Goal: Information Seeking & Learning: Find specific fact

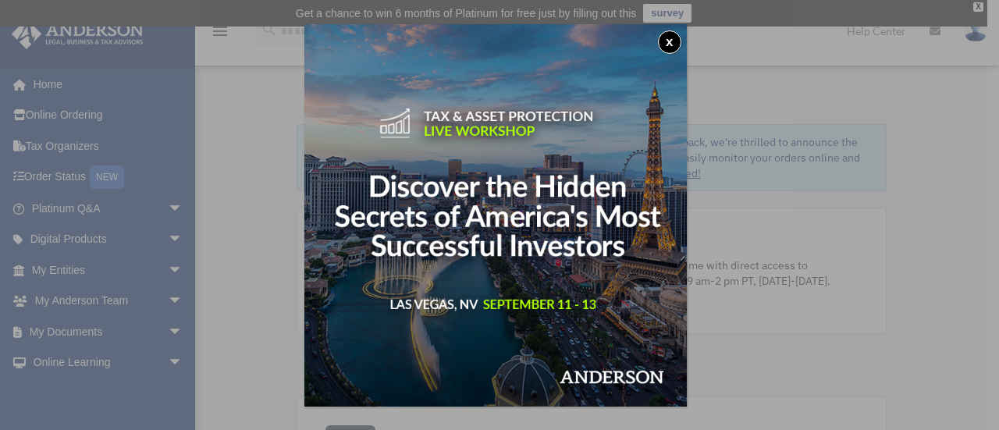
click at [673, 37] on button "x" at bounding box center [669, 41] width 23 height 23
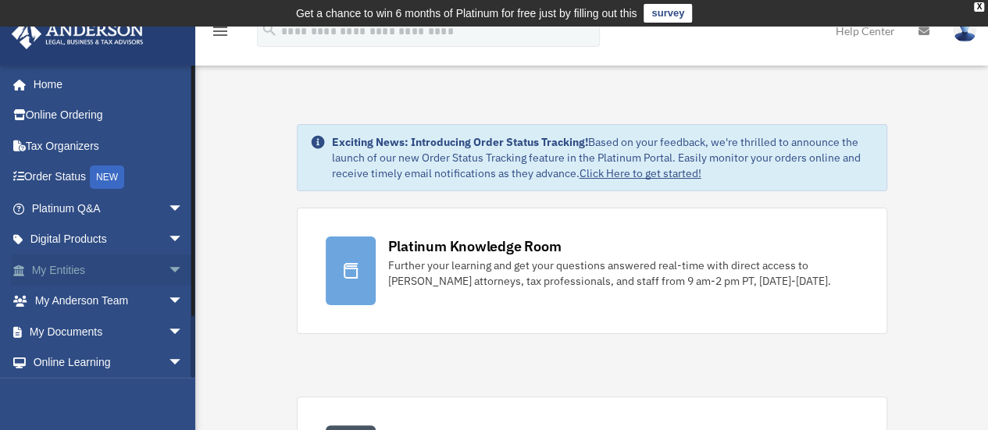
click at [168, 271] on span "arrow_drop_down" at bounding box center [183, 271] width 31 height 32
click at [141, 301] on link "Overview" at bounding box center [114, 301] width 185 height 31
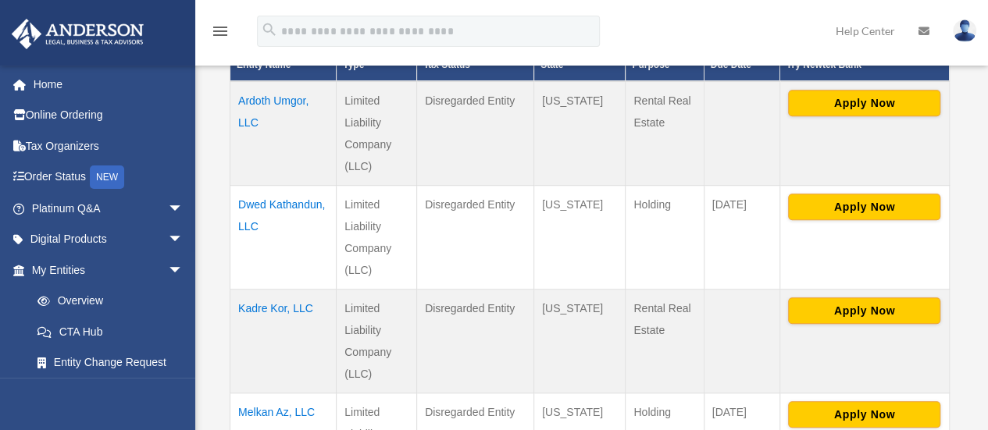
scroll to position [428, 0]
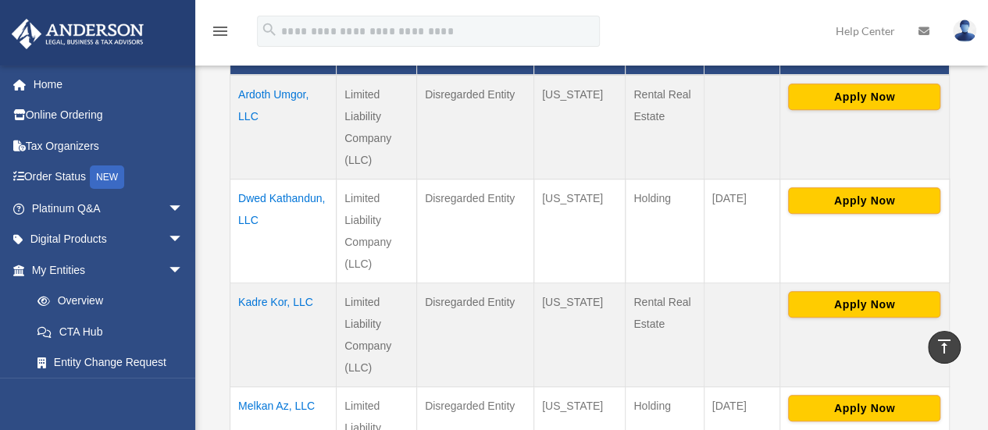
click at [259, 208] on td "Dwed Kathandun, LLC" at bounding box center [283, 231] width 106 height 104
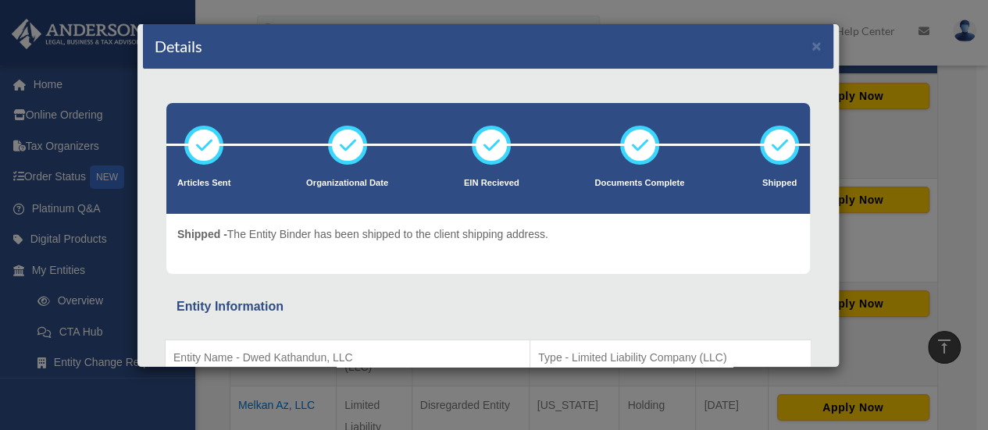
scroll to position [0, 0]
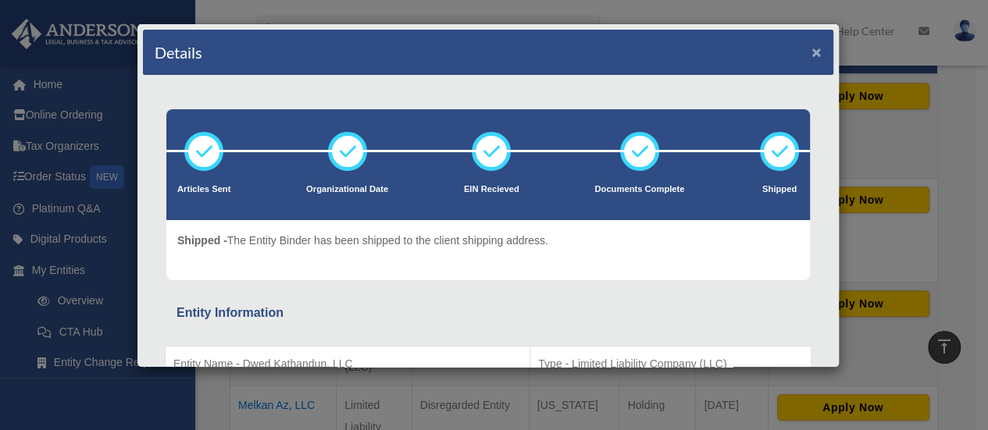
click at [811, 52] on button "×" at bounding box center [816, 52] width 10 height 16
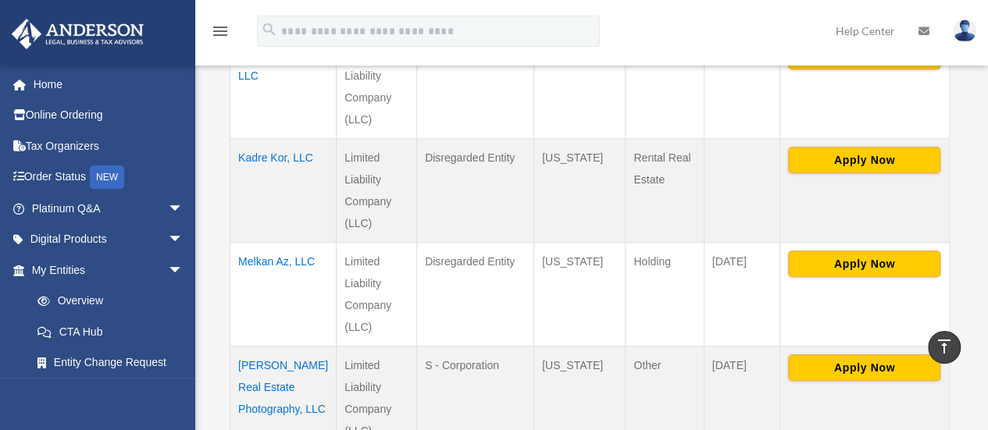
scroll to position [575, 0]
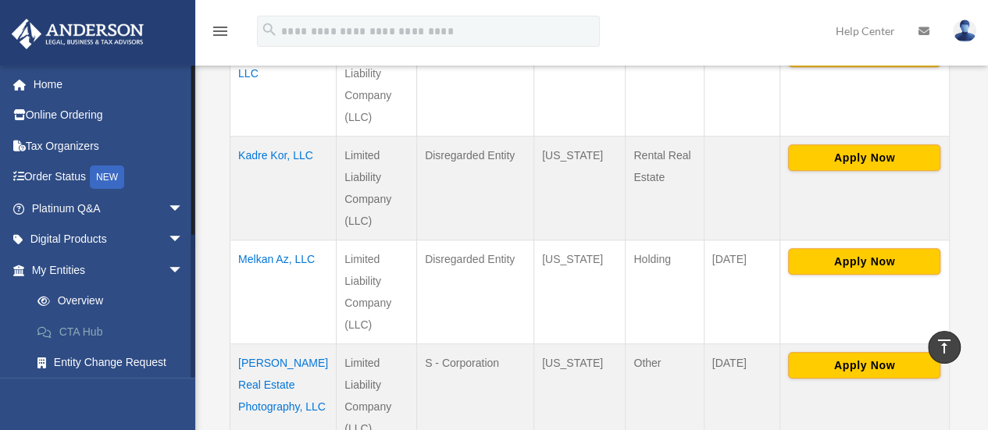
click at [84, 337] on link "CTA Hub" at bounding box center [114, 331] width 185 height 31
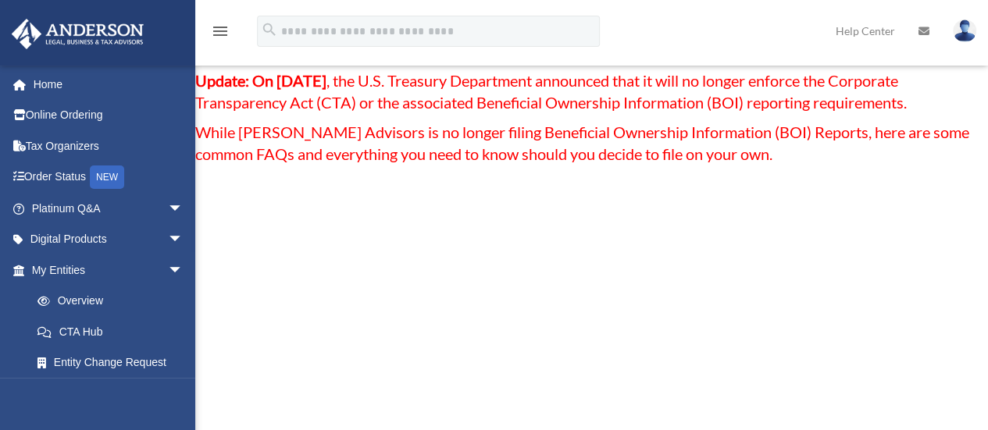
scroll to position [222, 0]
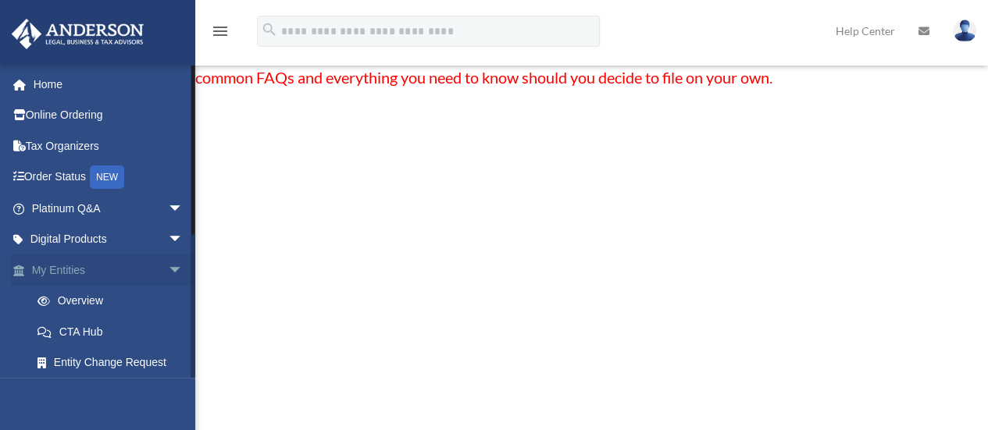
click at [168, 269] on span "arrow_drop_down" at bounding box center [183, 271] width 31 height 32
click at [168, 333] on span "arrow_drop_down" at bounding box center [183, 332] width 31 height 32
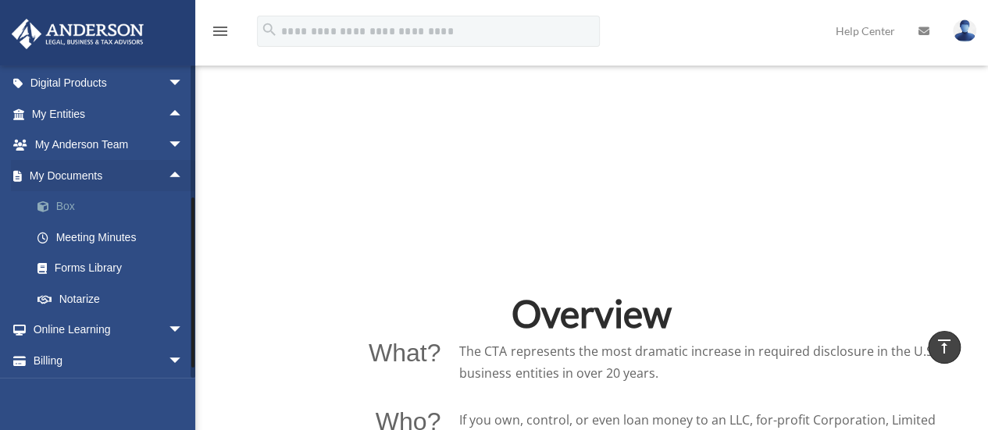
scroll to position [187, 0]
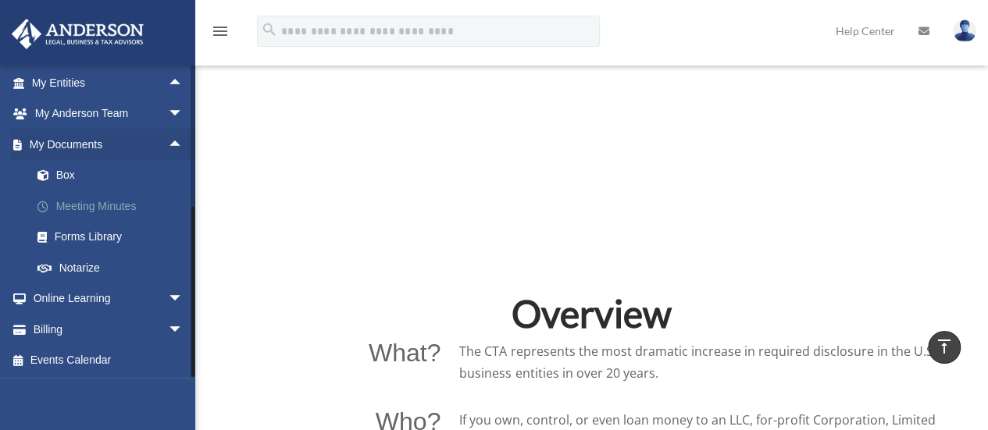
click at [72, 203] on link "Meeting Minutes" at bounding box center [114, 206] width 185 height 31
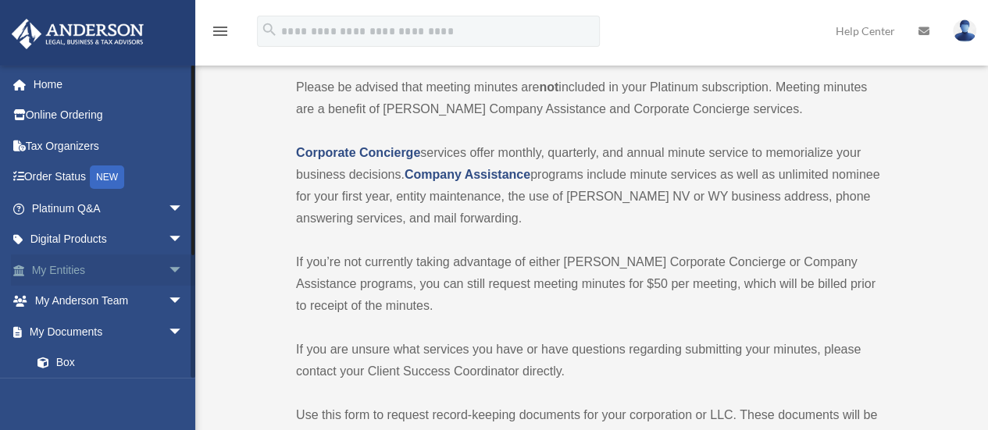
scroll to position [125, 0]
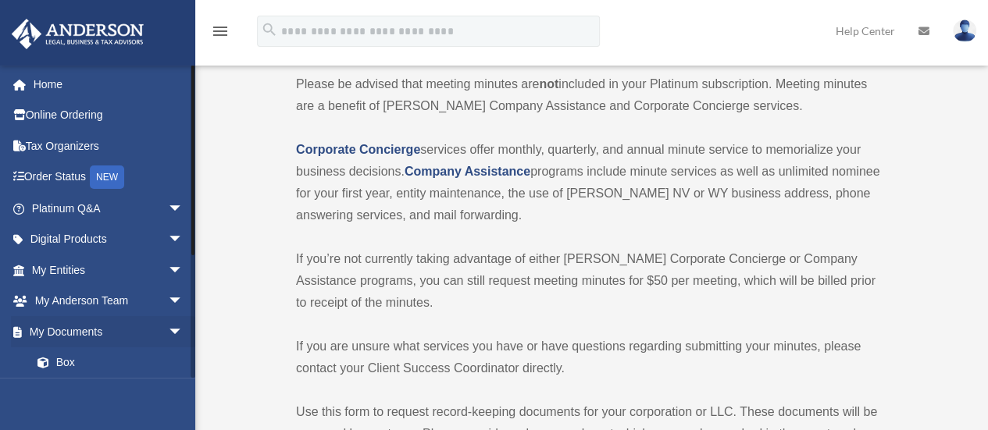
click at [130, 378] on link "Meeting Minutes" at bounding box center [114, 393] width 185 height 31
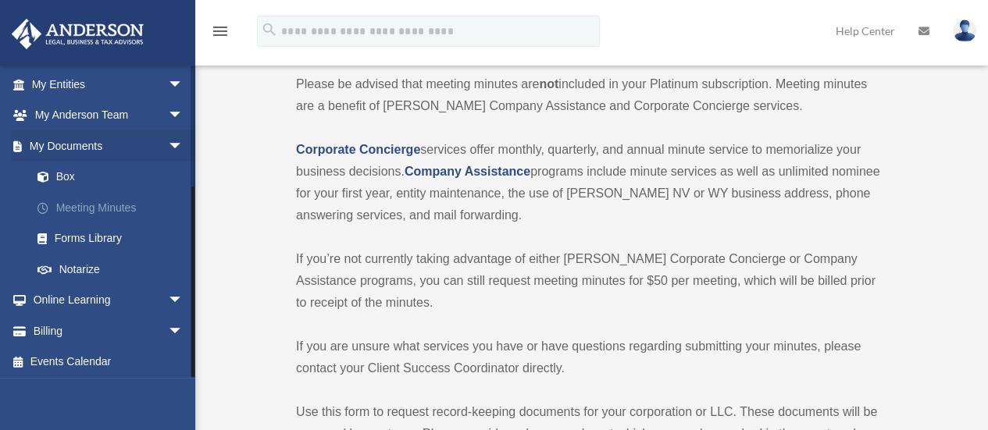
scroll to position [187, 0]
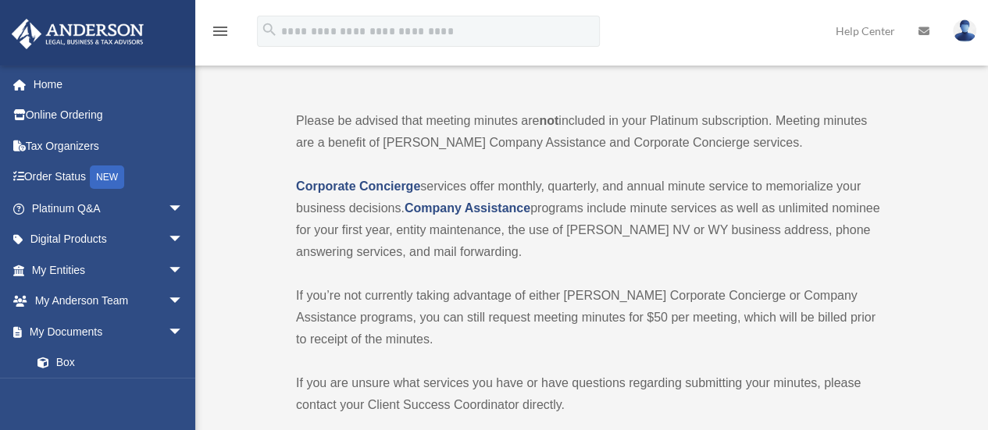
scroll to position [89, 0]
click at [146, 383] on div "strickerjb@gmail.com Sign Out strickerjb@gmail.com Home Online Ordering Tax Org…" at bounding box center [97, 280] width 195 height 430
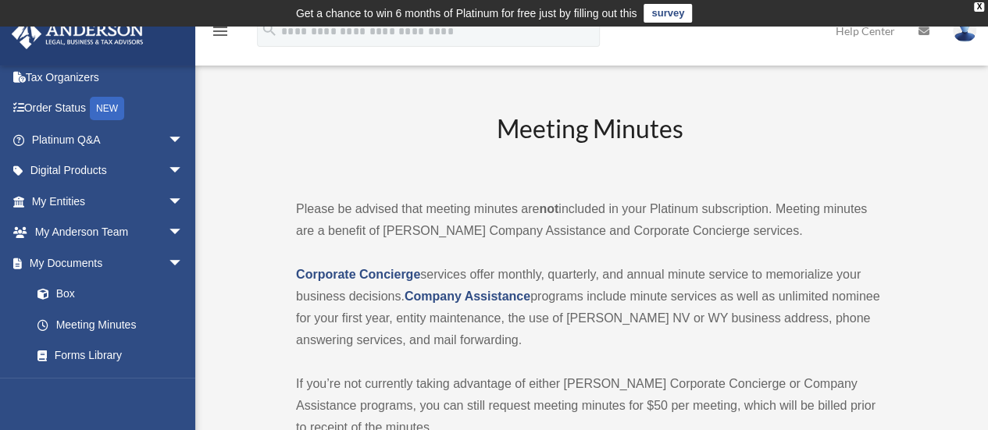
scroll to position [159, 0]
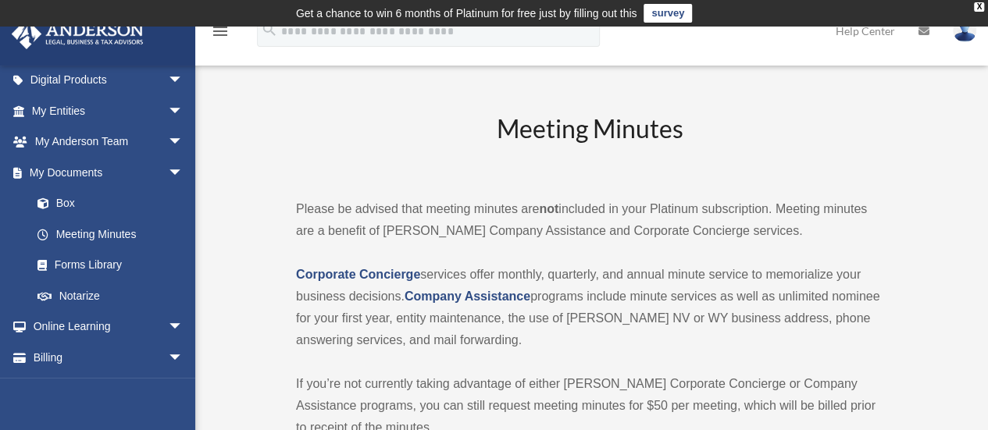
drag, startPoint x: 133, startPoint y: 394, endPoint x: 155, endPoint y: 380, distance: 25.6
click at [155, 380] on div "strickerjb@gmail.com Sign Out strickerjb@gmail.com Home Online Ordering Tax Org…" at bounding box center [97, 280] width 195 height 430
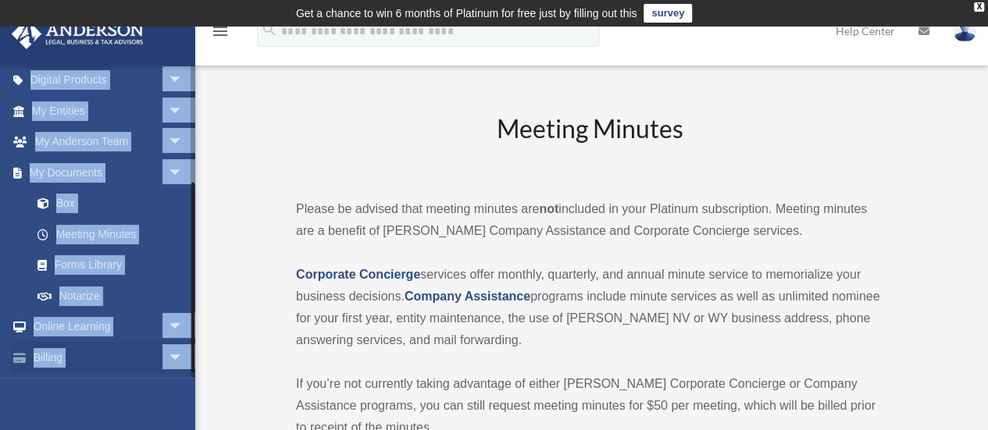
scroll to position [181, 0]
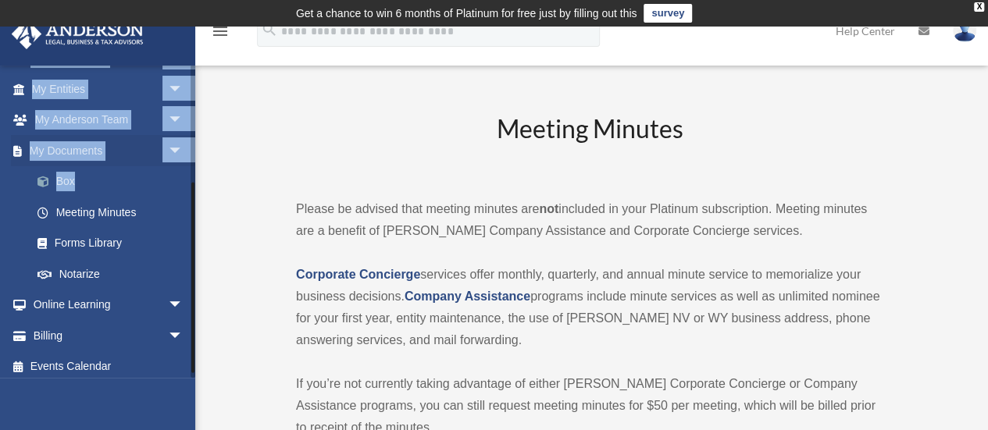
drag, startPoint x: 133, startPoint y: 386, endPoint x: 104, endPoint y: 168, distance: 219.7
click at [104, 168] on div "strickerjb@gmail.com Sign Out strickerjb@gmail.com Home Online Ordering Tax Org…" at bounding box center [97, 280] width 195 height 430
click at [104, 168] on link "Box" at bounding box center [114, 181] width 185 height 31
click at [53, 181] on span at bounding box center [51, 181] width 10 height 11
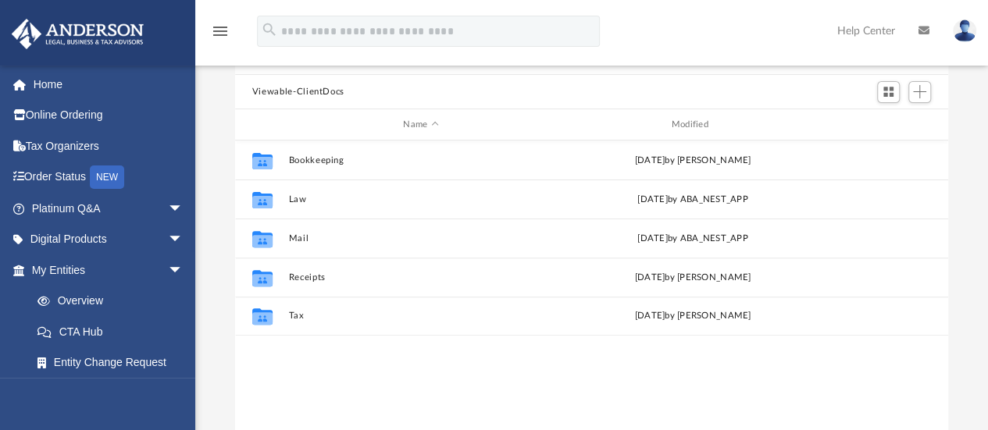
scroll to position [148, 0]
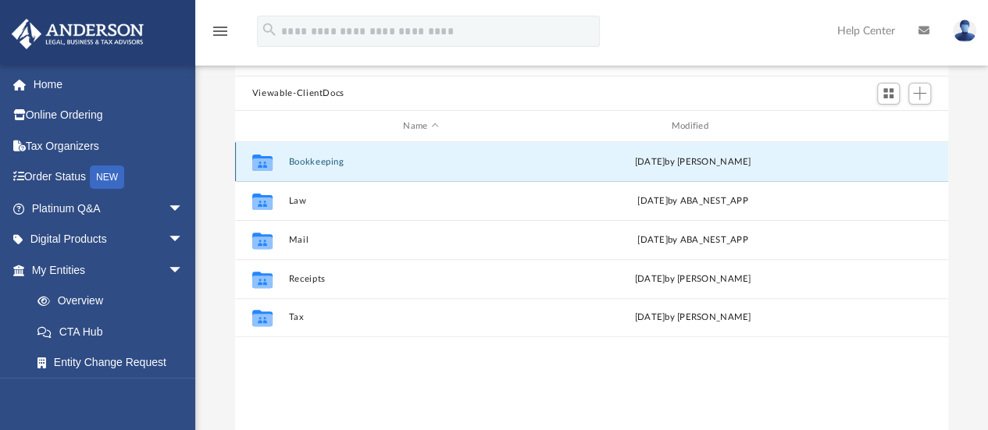
click at [322, 159] on button "Bookkeeping" at bounding box center [420, 162] width 265 height 10
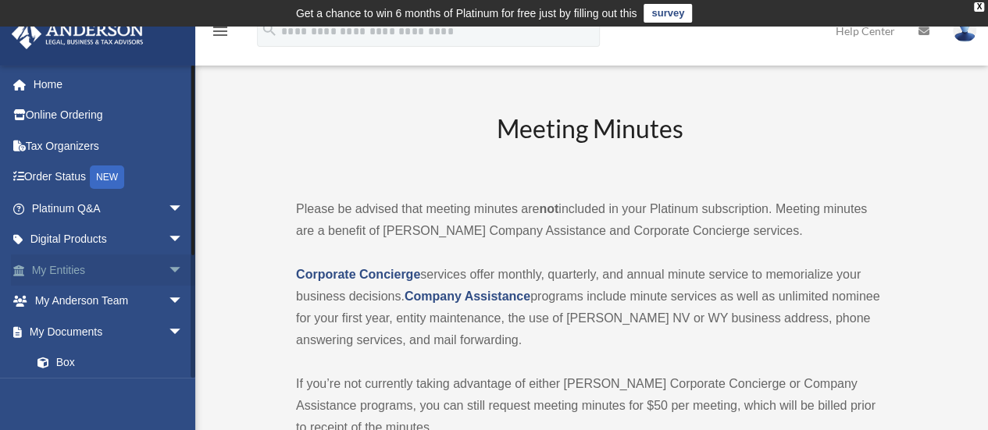
click at [117, 271] on link "My Entities arrow_drop_down" at bounding box center [109, 270] width 196 height 31
click at [168, 270] on span "arrow_drop_down" at bounding box center [183, 271] width 31 height 32
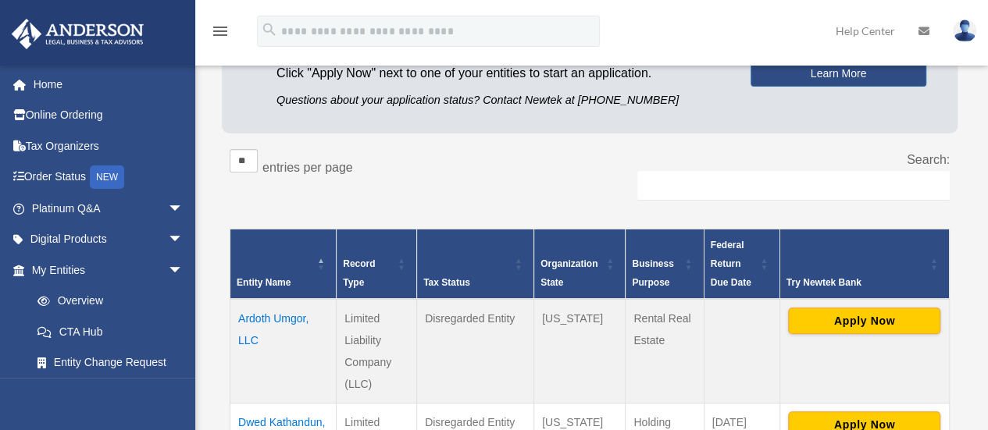
scroll to position [214, 0]
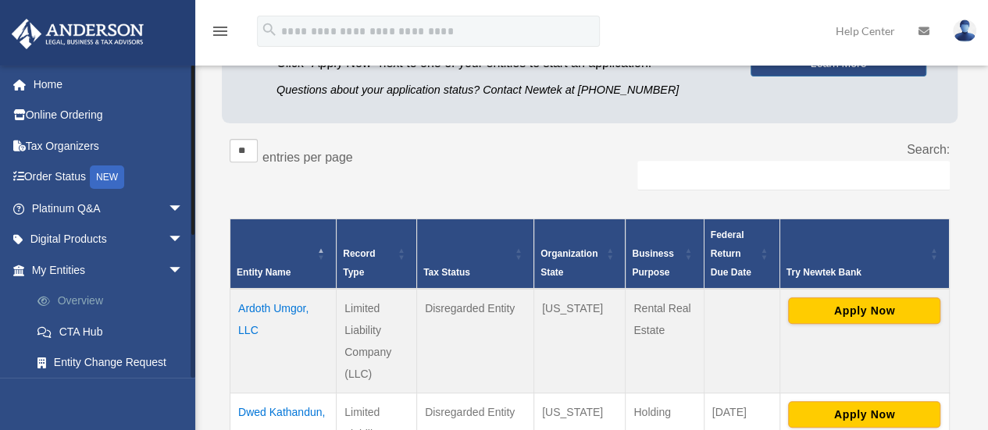
click at [92, 301] on link "Overview" at bounding box center [114, 301] width 185 height 31
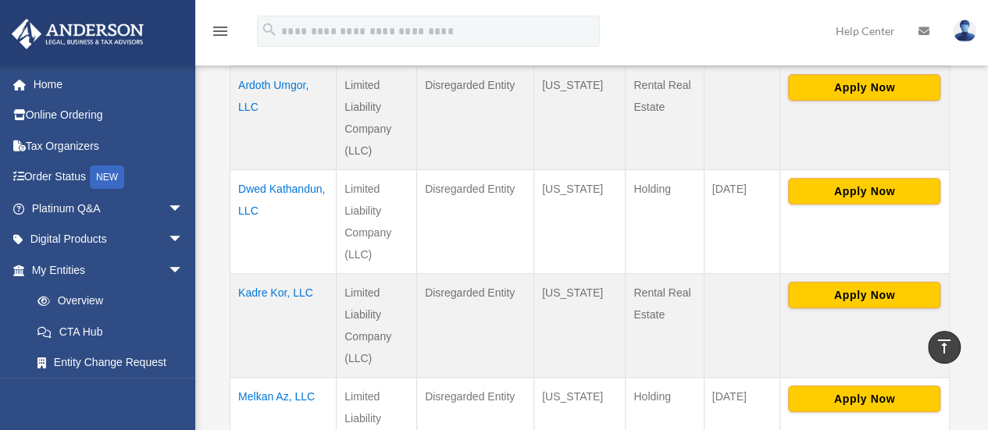
scroll to position [439, 0]
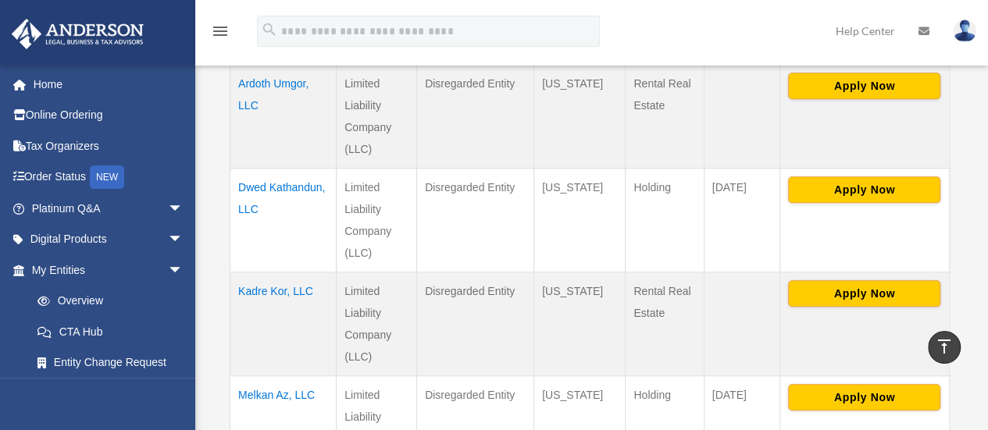
click at [267, 205] on td "Dwed Kathandun, LLC" at bounding box center [283, 220] width 106 height 104
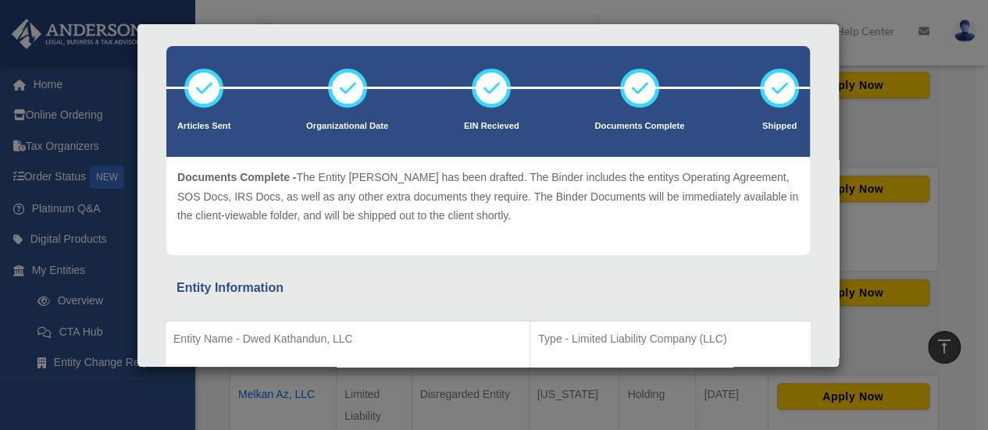
scroll to position [0, 0]
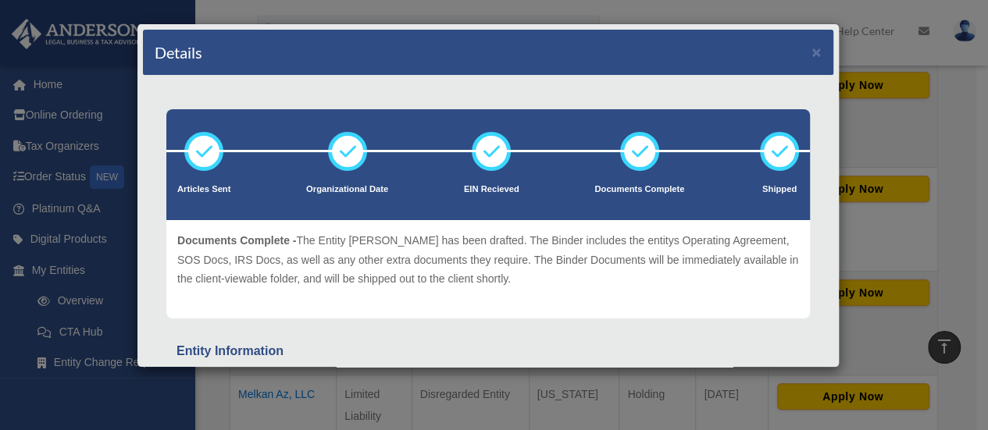
click at [622, 159] on icon at bounding box center [639, 151] width 47 height 47
click at [811, 50] on button "×" at bounding box center [816, 52] width 10 height 16
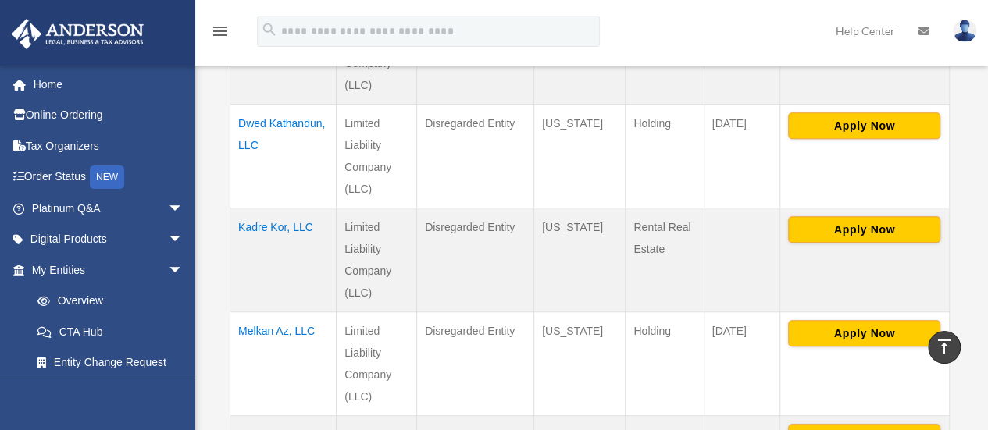
scroll to position [500, 0]
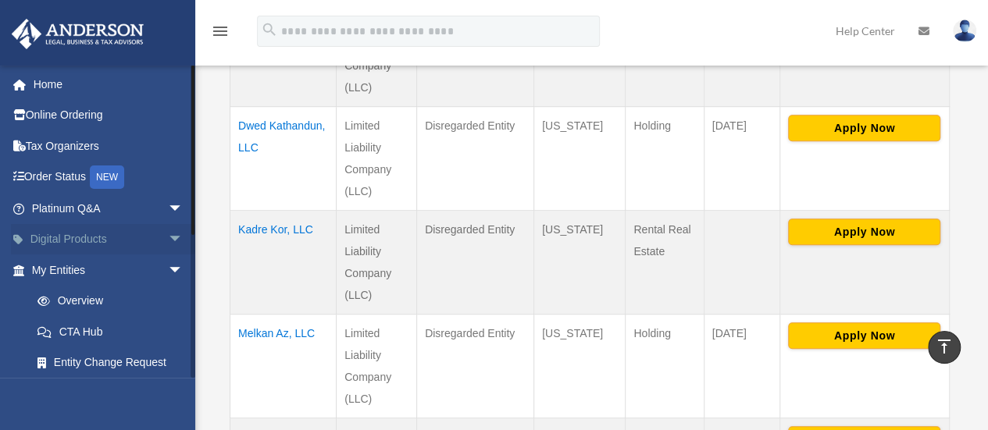
click at [168, 241] on span "arrow_drop_down" at bounding box center [183, 240] width 31 height 32
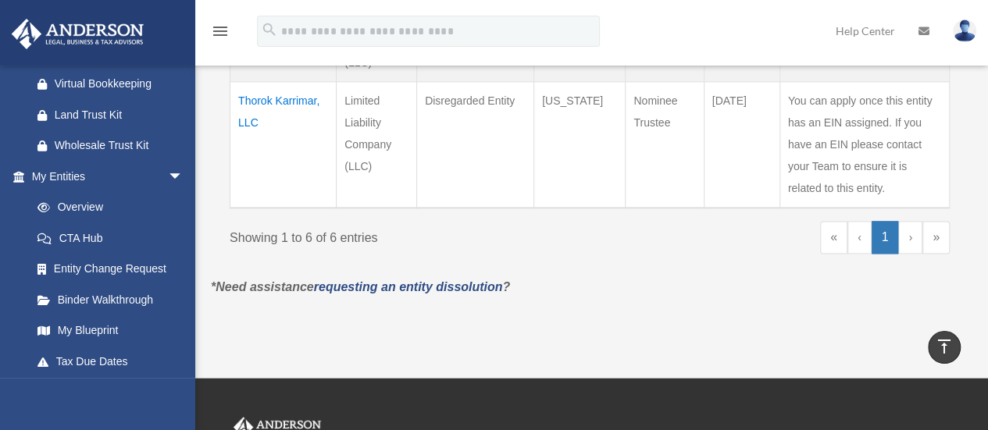
scroll to position [219, 0]
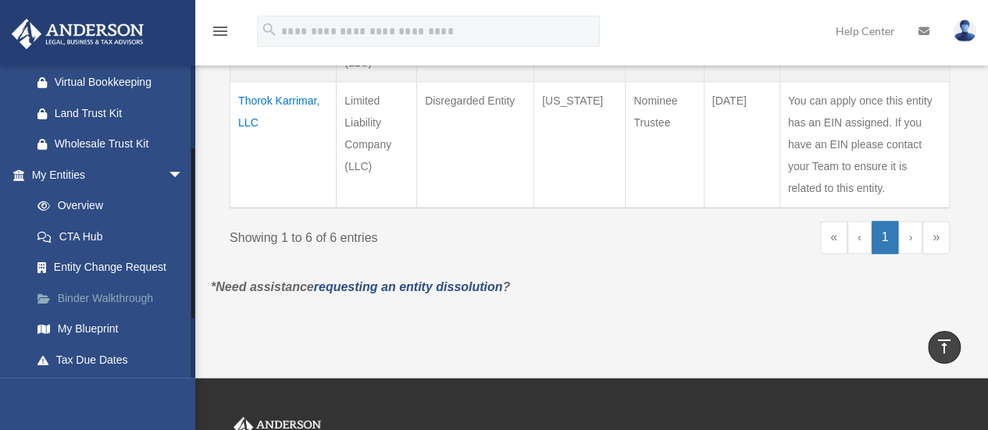
click at [134, 297] on link "Binder Walkthrough" at bounding box center [114, 298] width 185 height 31
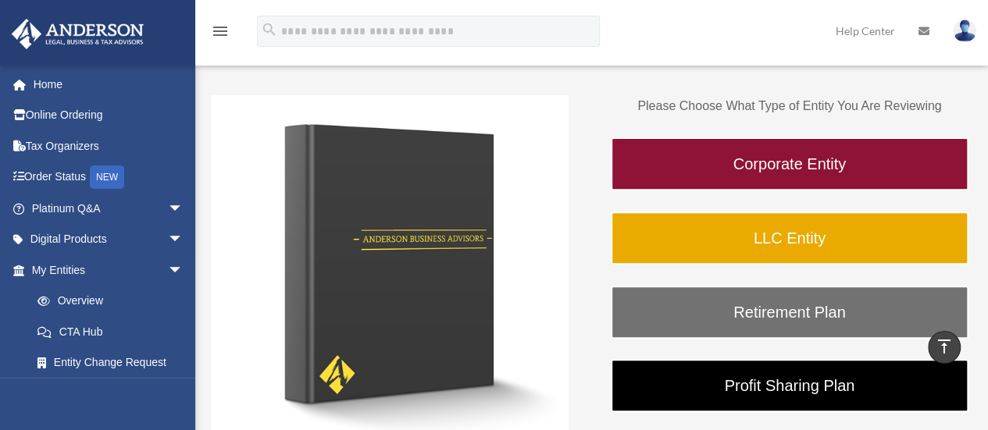
scroll to position [187, 0]
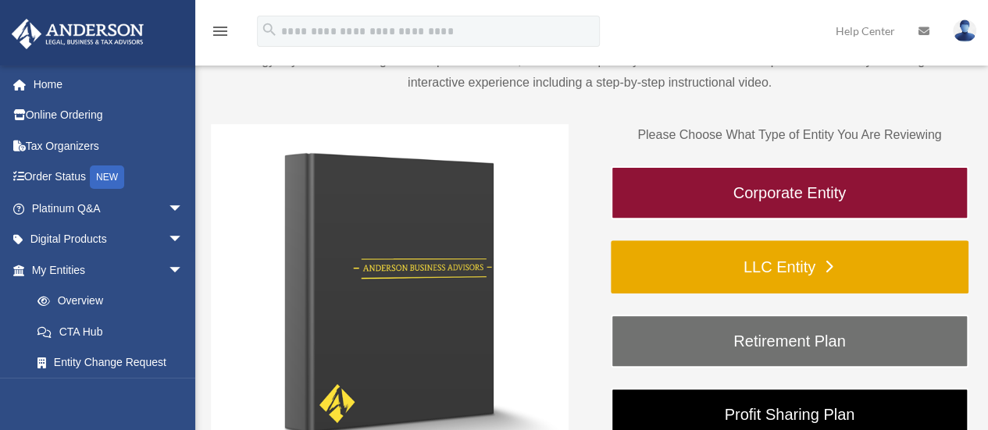
click at [793, 265] on link "LLC Entity" at bounding box center [790, 266] width 358 height 53
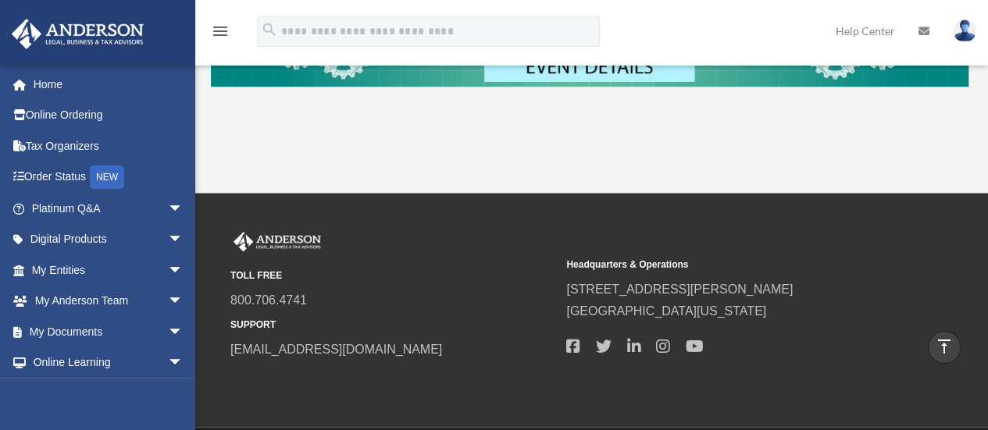
scroll to position [754, 0]
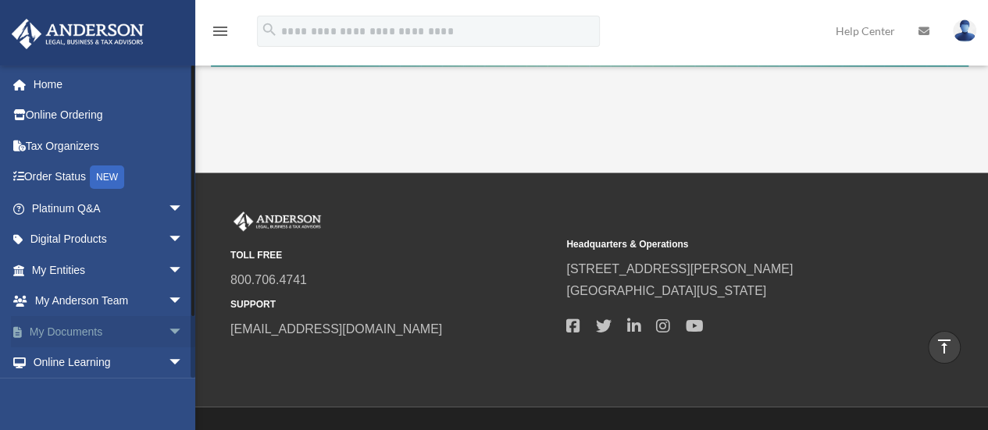
click at [168, 329] on span "arrow_drop_down" at bounding box center [183, 332] width 31 height 32
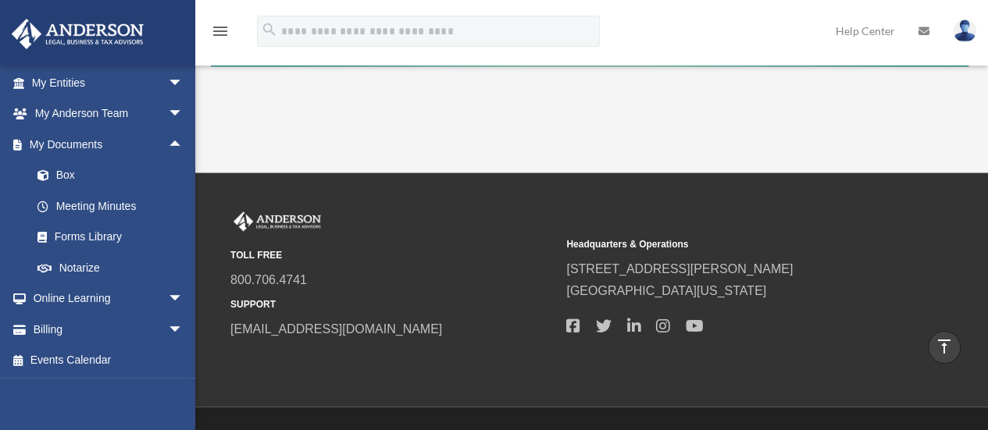
scroll to position [188, 0]
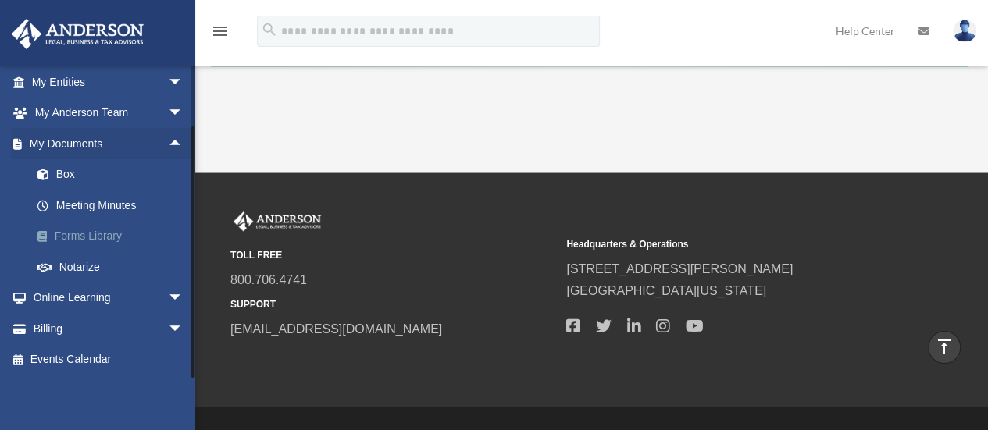
click at [94, 240] on link "Forms Library" at bounding box center [114, 236] width 185 height 31
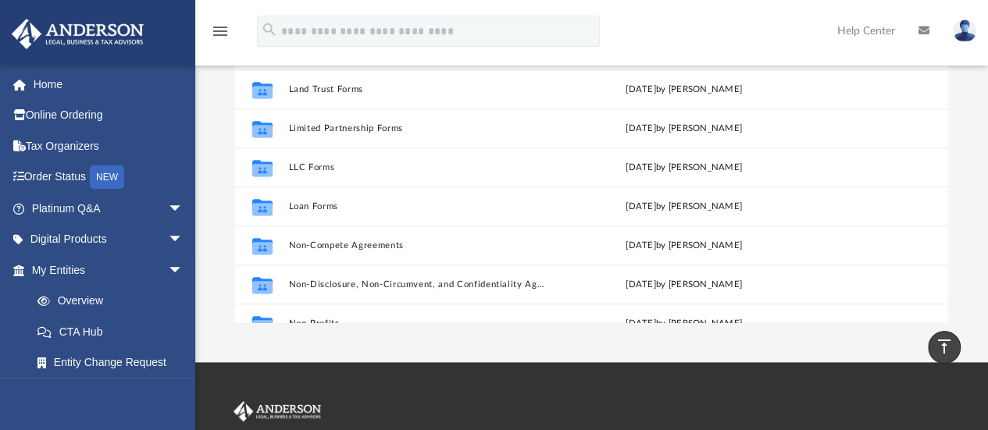
scroll to position [604, 0]
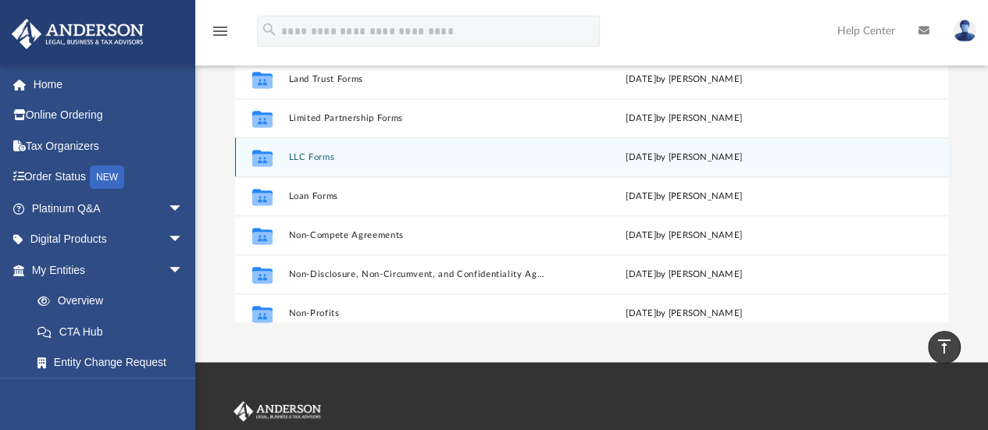
click at [262, 161] on icon "grid" at bounding box center [262, 160] width 20 height 12
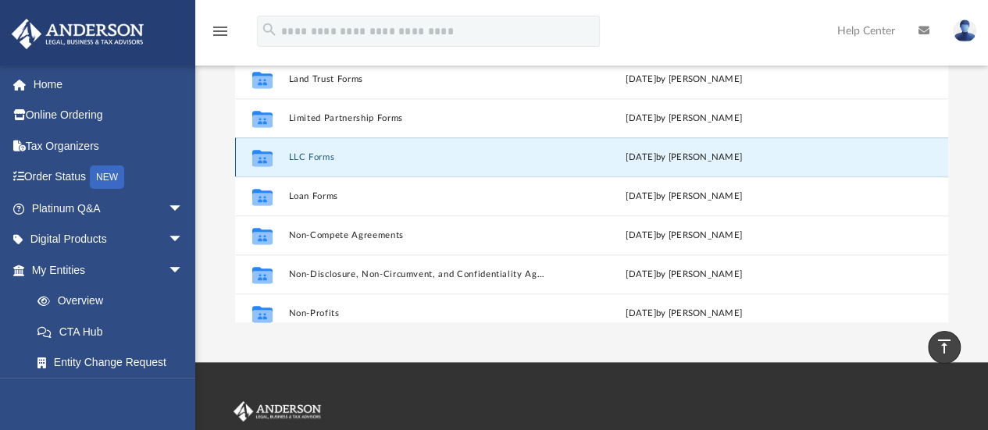
click at [312, 155] on button "LLC Forms" at bounding box center [417, 157] width 259 height 10
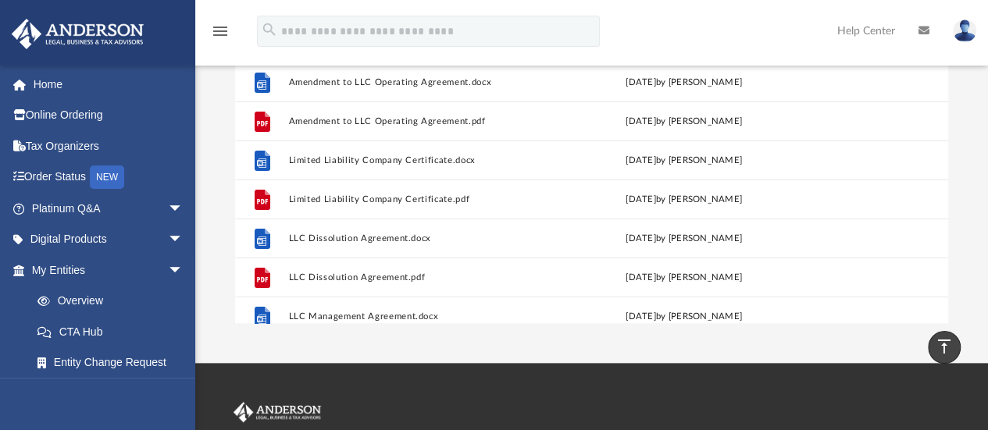
scroll to position [0, 0]
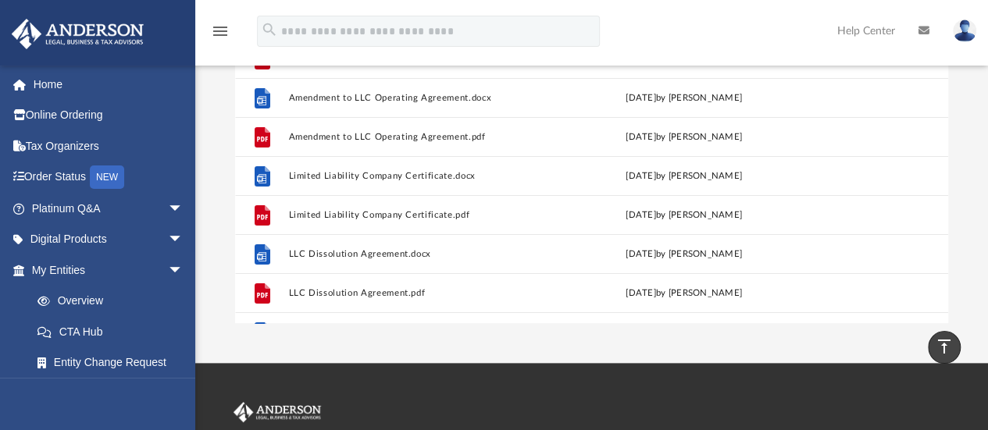
click at [655, 41] on div "menu search Site Menu add strickerjb@gmail.com My Profile Reset Password Logout…" at bounding box center [494, 38] width 964 height 53
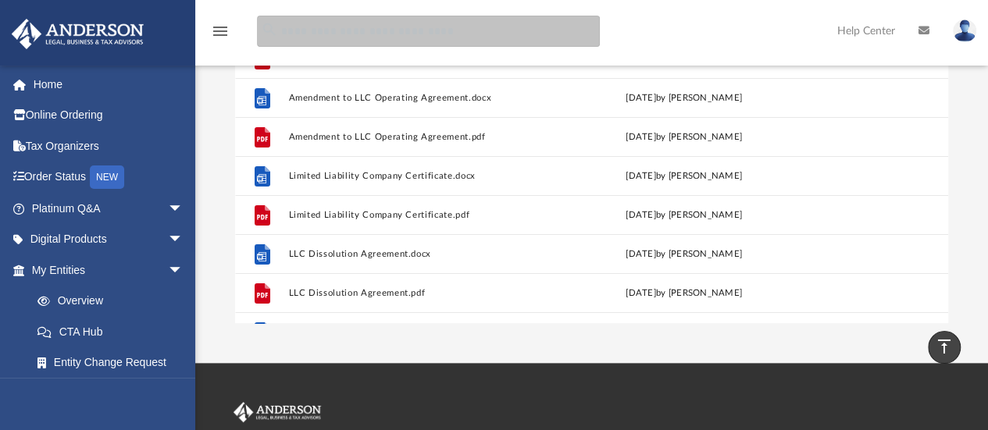
click at [414, 30] on input "search" at bounding box center [428, 31] width 343 height 31
type input "**********"
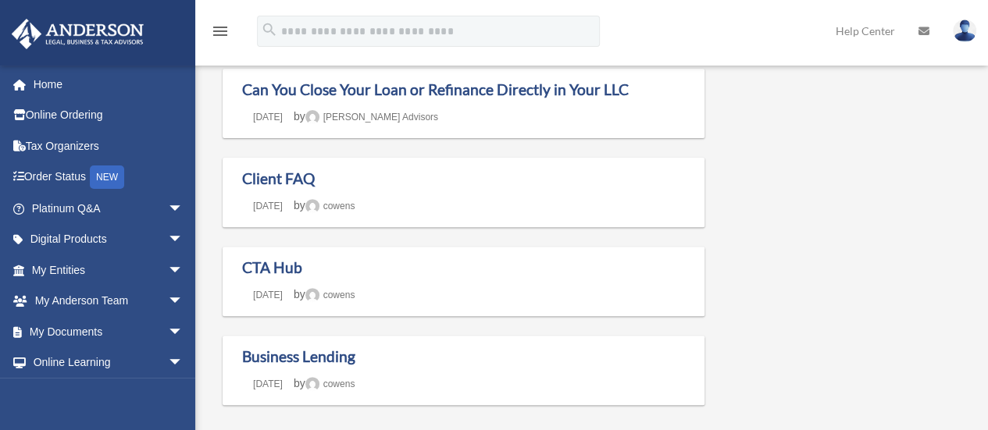
scroll to position [206, 0]
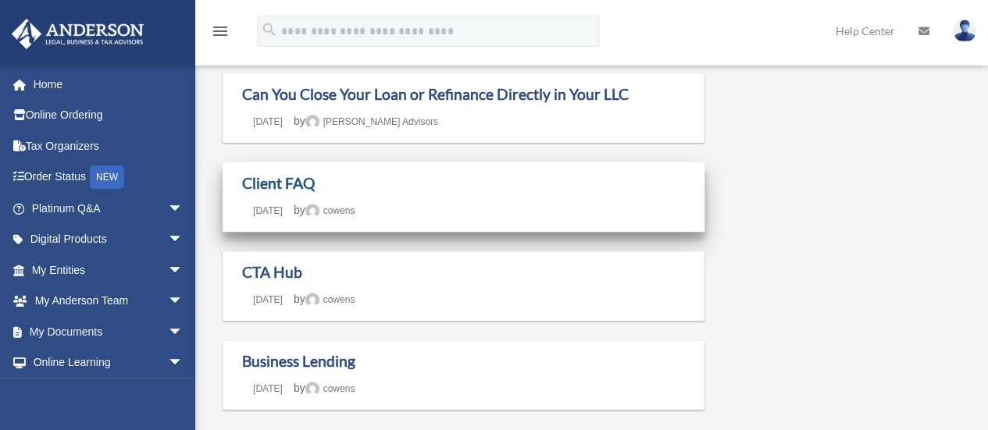
click at [286, 177] on link "Client FAQ" at bounding box center [278, 183] width 73 height 18
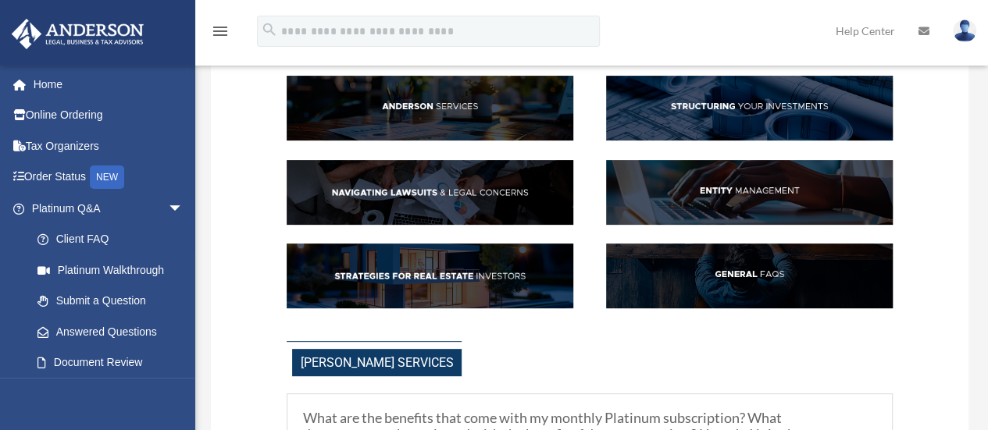
scroll to position [160, 0]
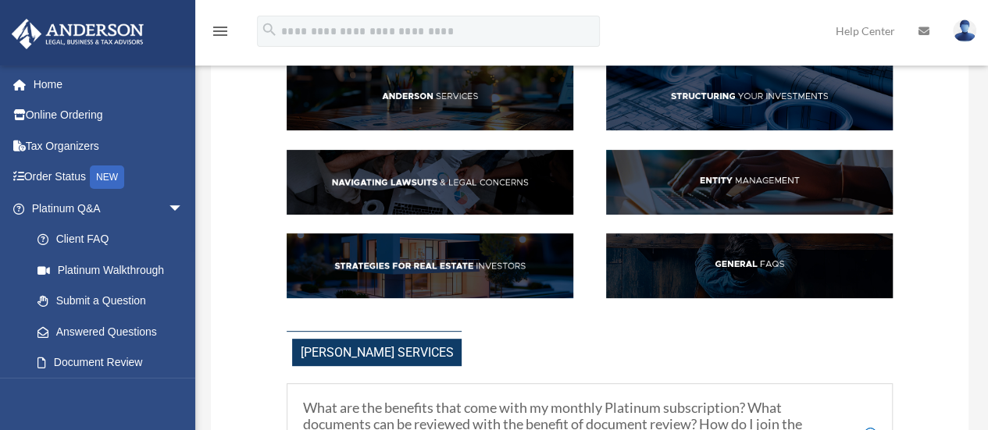
click at [756, 180] on img at bounding box center [749, 182] width 287 height 65
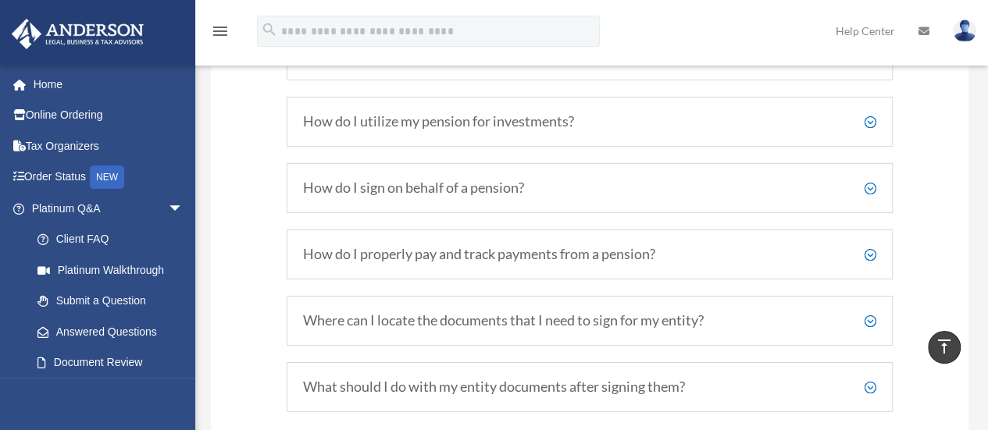
scroll to position [2510, 0]
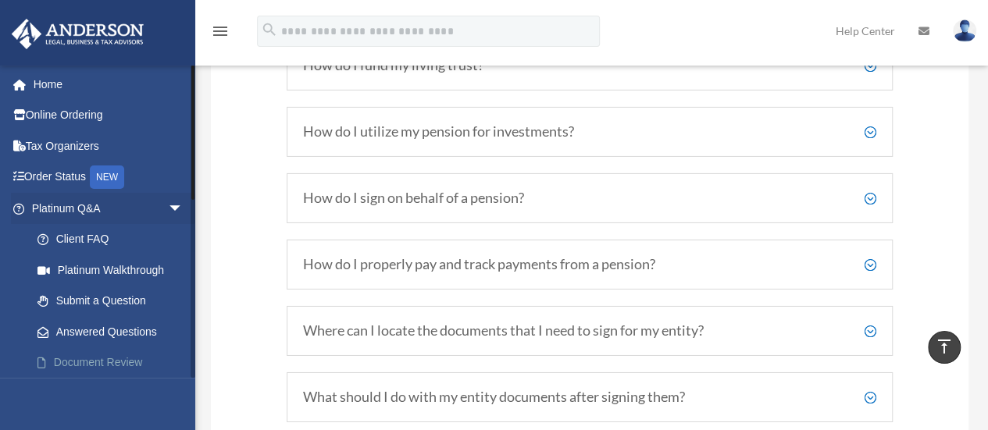
click at [111, 363] on link "Document Review" at bounding box center [114, 362] width 185 height 31
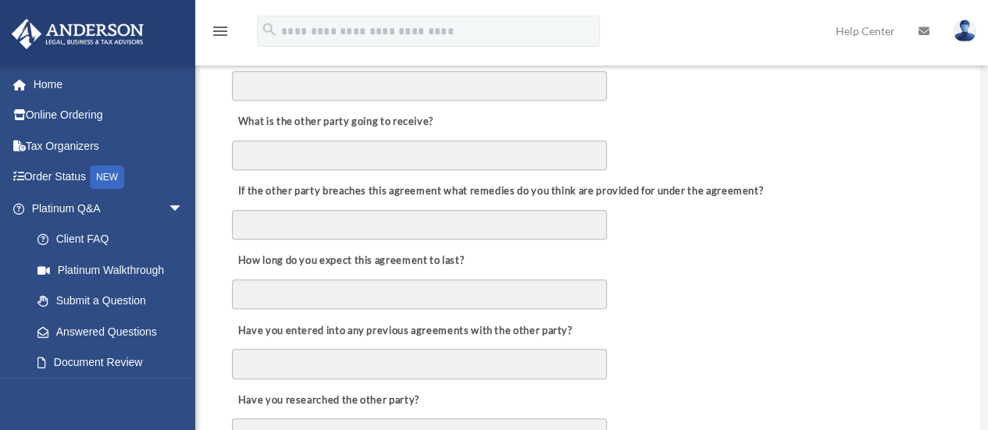
scroll to position [600, 0]
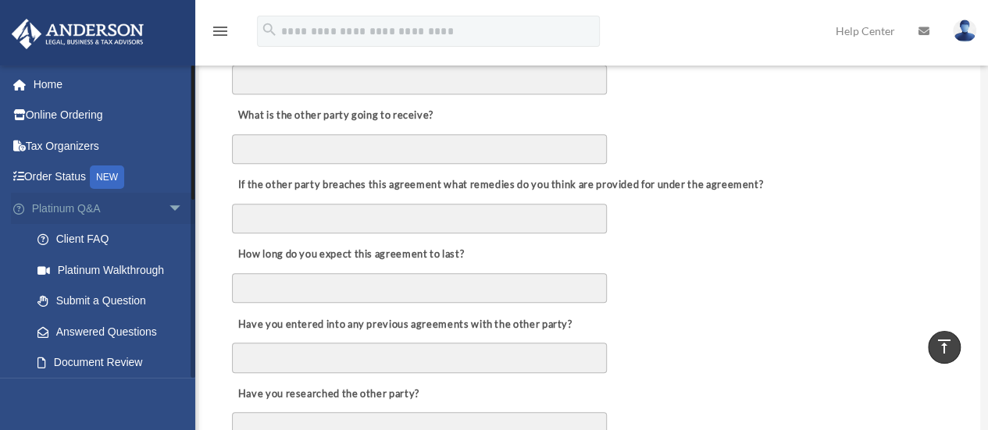
click at [170, 207] on span "arrow_drop_down" at bounding box center [183, 209] width 31 height 32
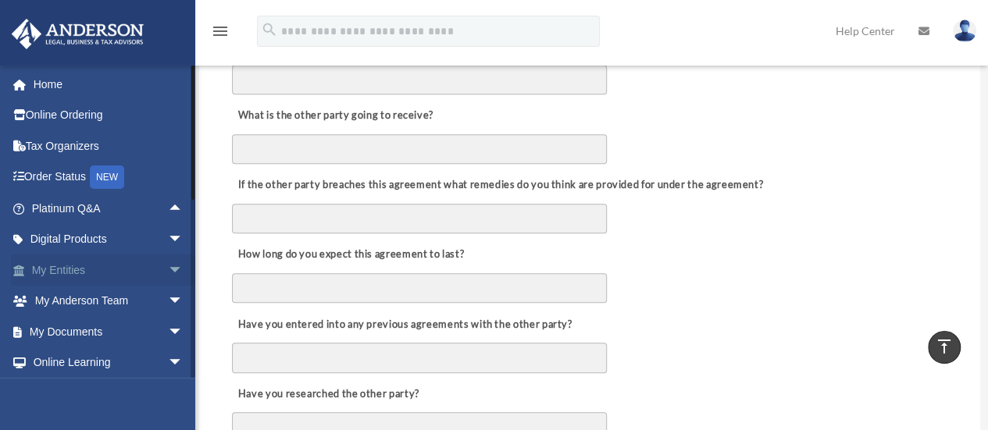
click at [168, 269] on span "arrow_drop_down" at bounding box center [183, 271] width 31 height 32
click at [82, 305] on link "Overview" at bounding box center [114, 301] width 185 height 31
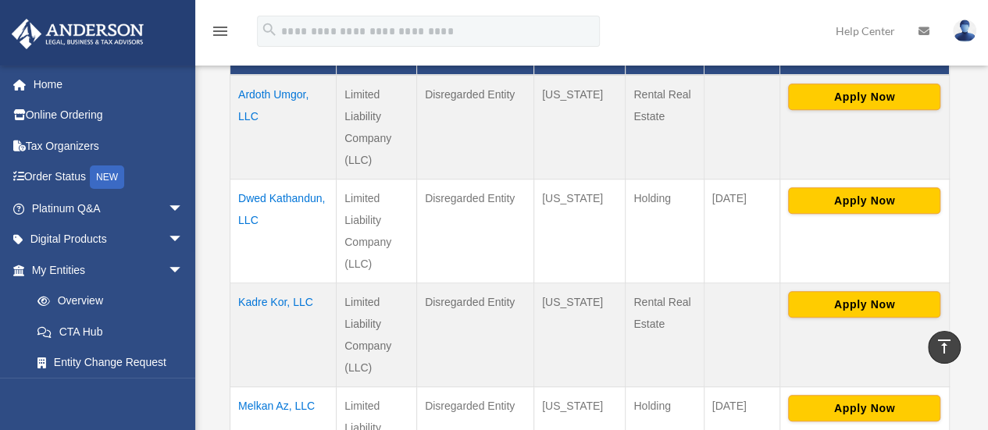
scroll to position [432, 0]
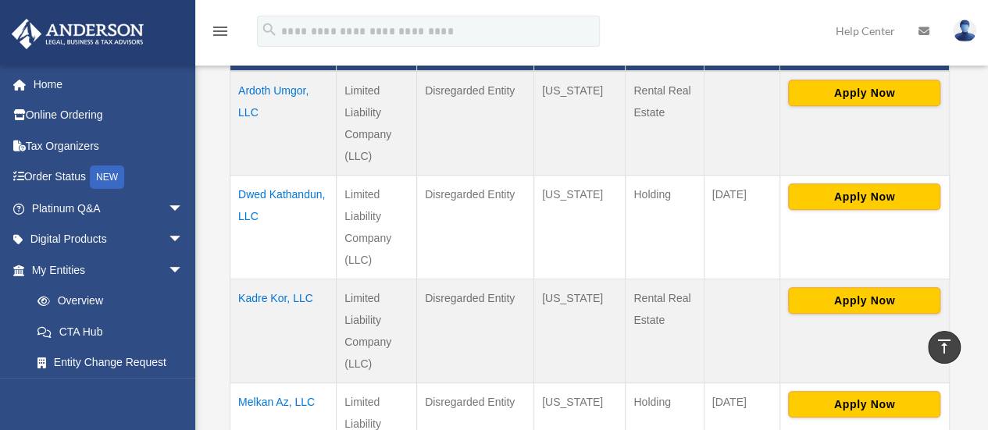
click at [281, 218] on td "Dwed Kathandun, LLC" at bounding box center [283, 227] width 106 height 104
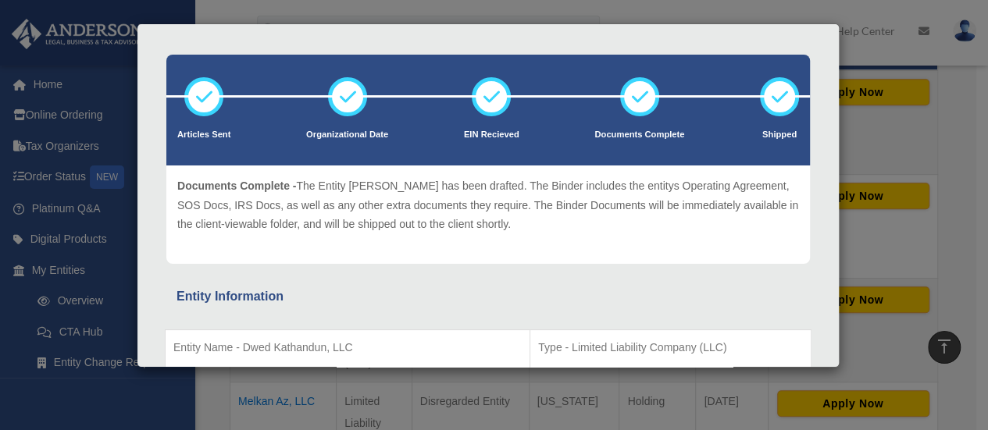
scroll to position [0, 0]
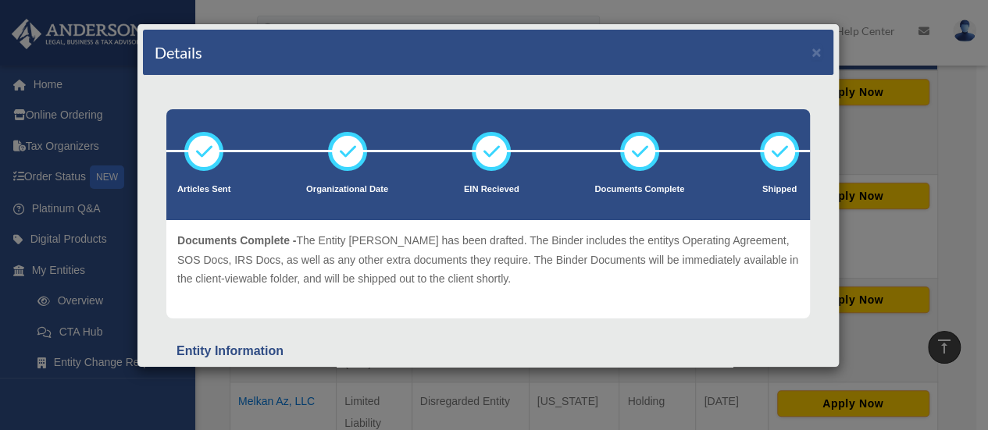
click at [798, 52] on div "Details ×" at bounding box center [488, 53] width 690 height 46
click at [811, 53] on button "×" at bounding box center [816, 52] width 10 height 16
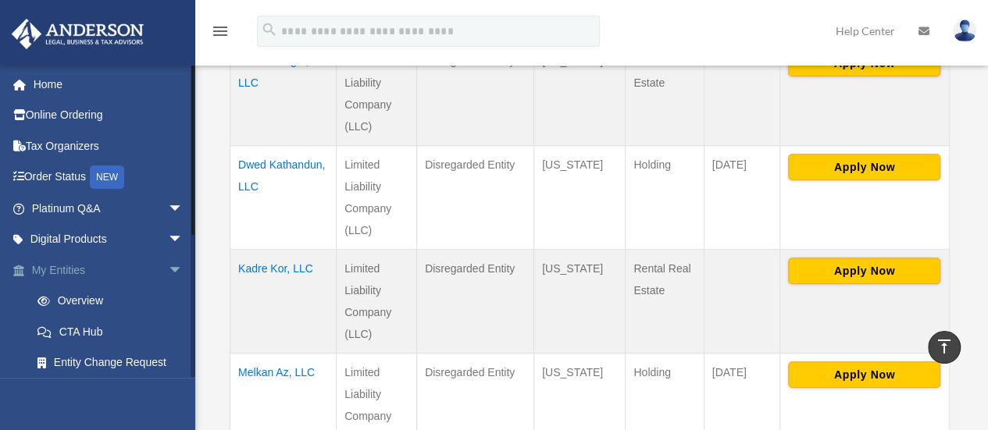
scroll to position [463, 0]
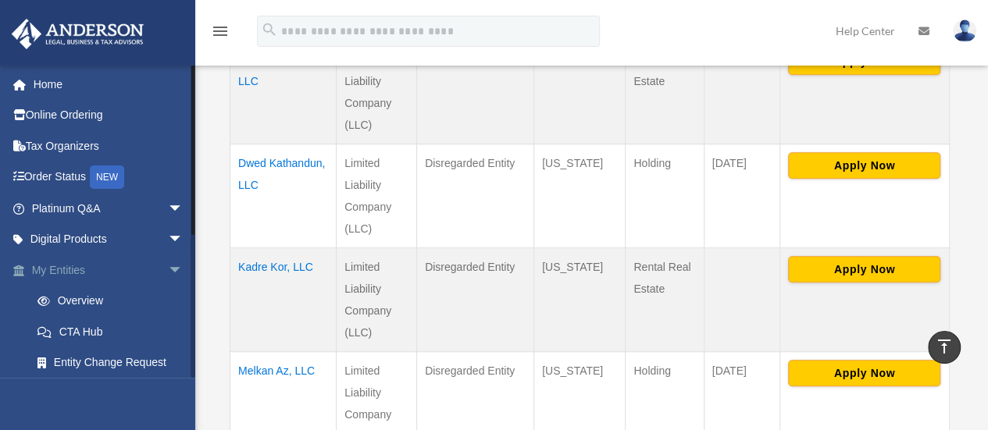
click at [168, 270] on span "arrow_drop_down" at bounding box center [183, 271] width 31 height 32
click at [168, 334] on span "arrow_drop_down" at bounding box center [183, 332] width 31 height 32
click at [121, 358] on link "Box" at bounding box center [114, 362] width 185 height 31
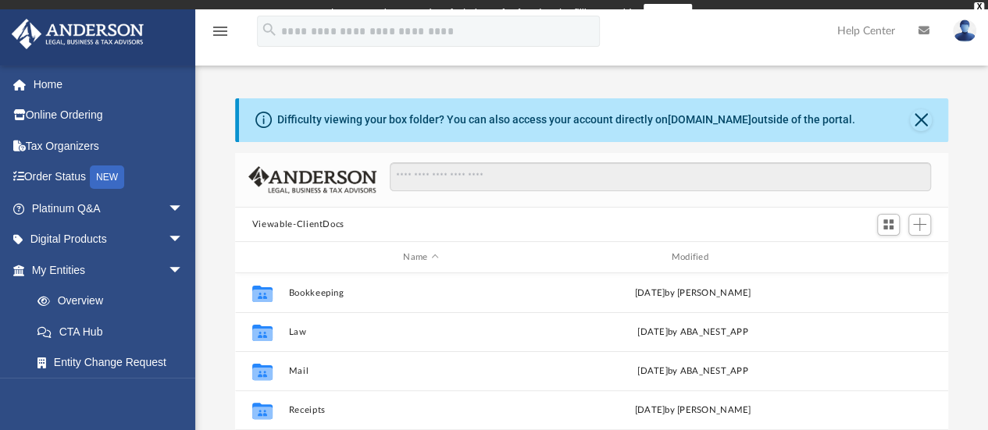
scroll to position [343, 701]
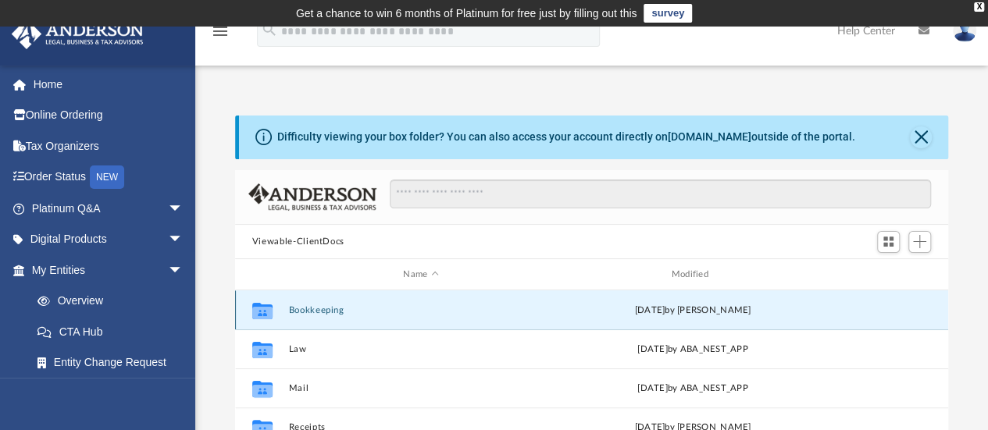
click at [312, 307] on button "Bookkeeping" at bounding box center [420, 310] width 265 height 10
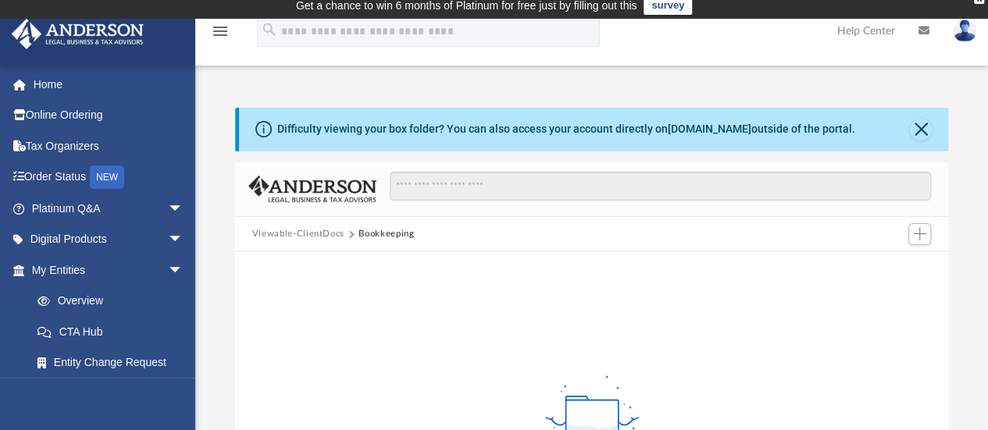
scroll to position [0, 0]
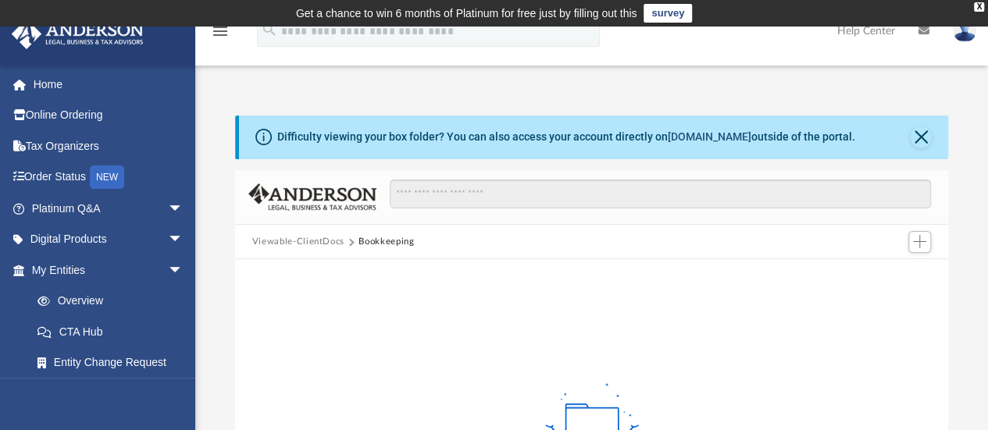
click at [687, 139] on link "[DOMAIN_NAME]" at bounding box center [710, 136] width 84 height 12
